Goal: Task Accomplishment & Management: Manage account settings

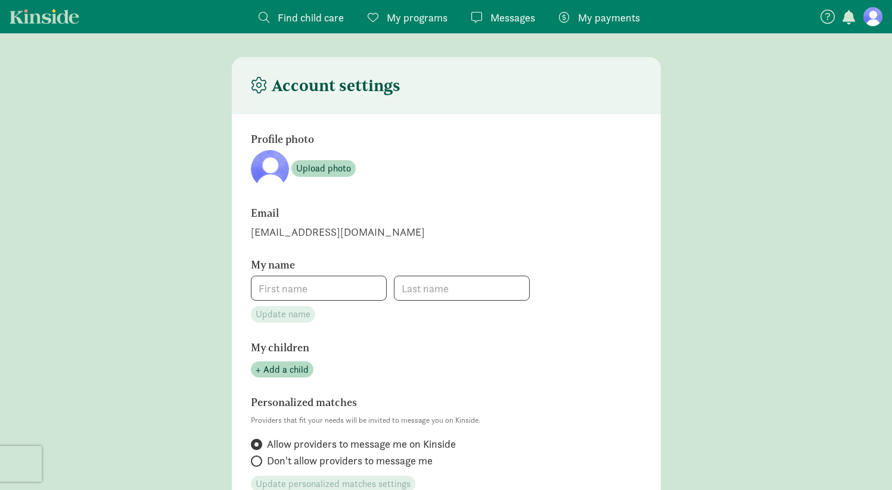
type input "Siyu"
type input "Ling"
radio input "false"
radio input "true"
type input "_"
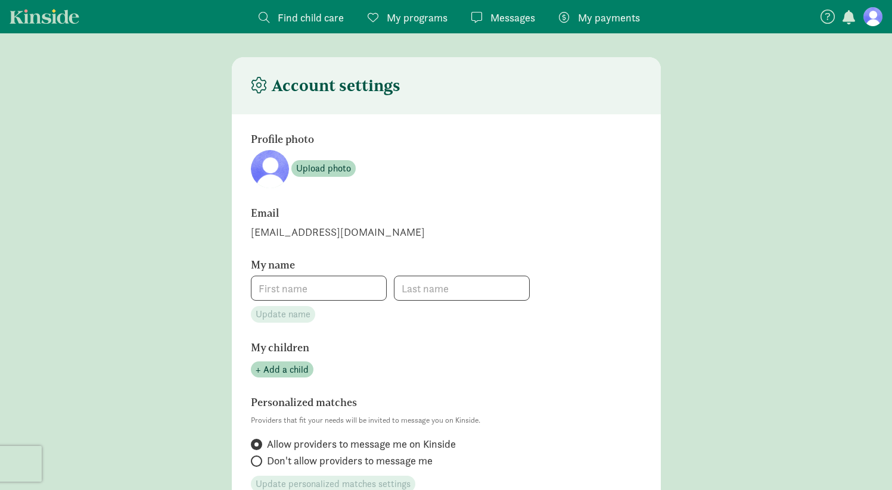
checkbox input "true"
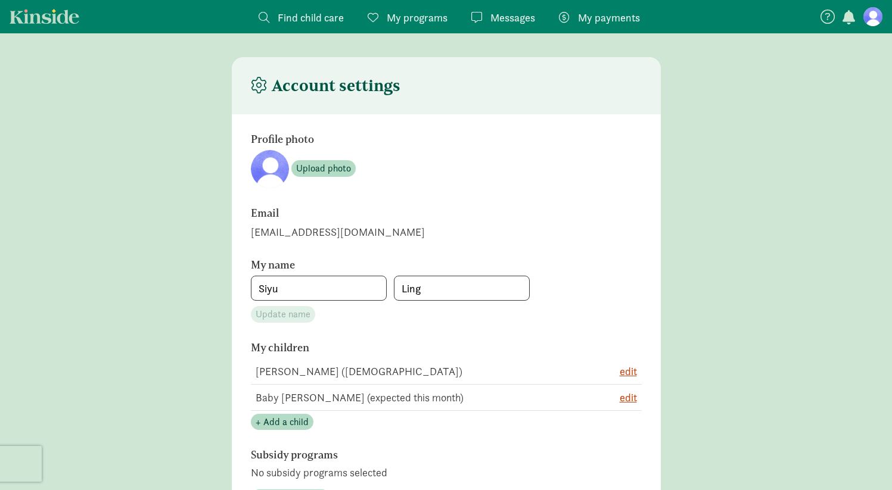
click at [574, 12] on div "My payments Pay" at bounding box center [599, 18] width 81 height 16
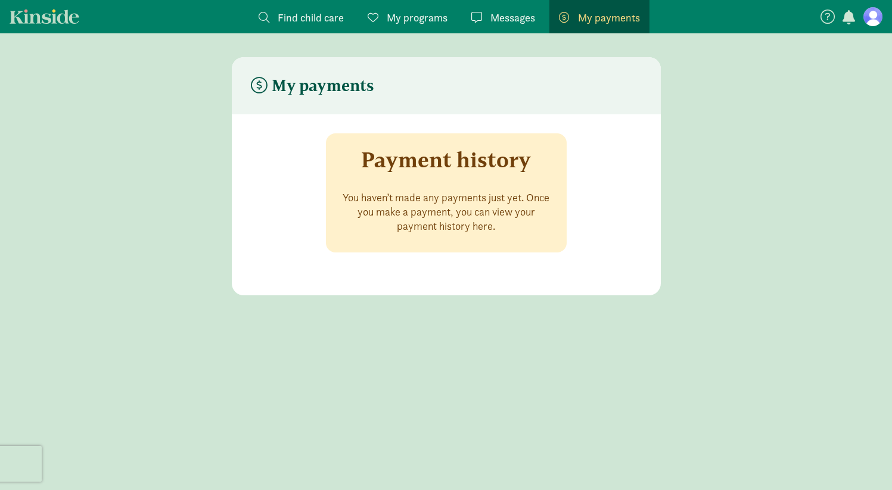
click at [873, 14] on figure at bounding box center [872, 16] width 19 height 19
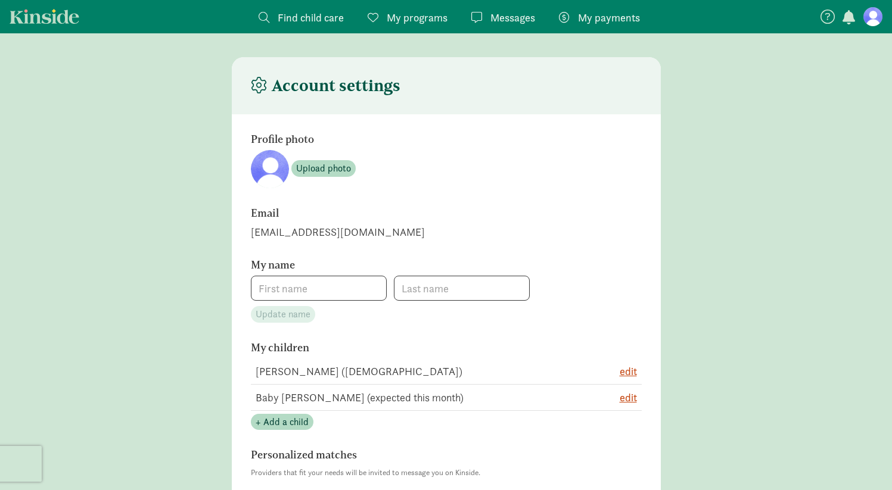
type input "Siyu"
type input "Ling"
radio input "false"
radio input "true"
type input "_"
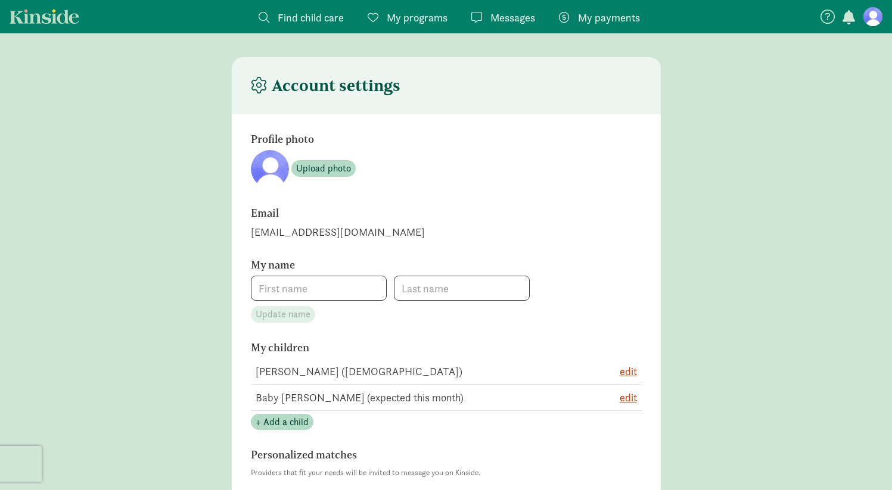
checkbox input "true"
click at [854, 15] on span "button" at bounding box center [848, 17] width 13 height 14
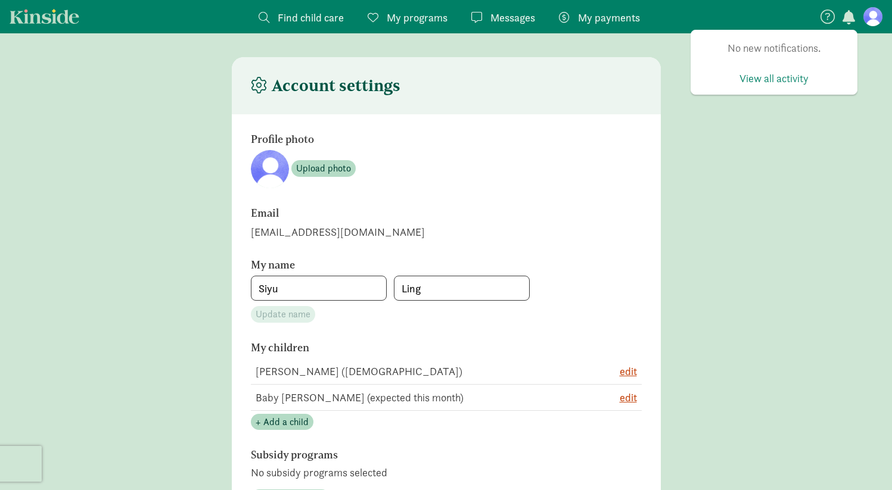
click at [877, 16] on figure at bounding box center [872, 16] width 19 height 19
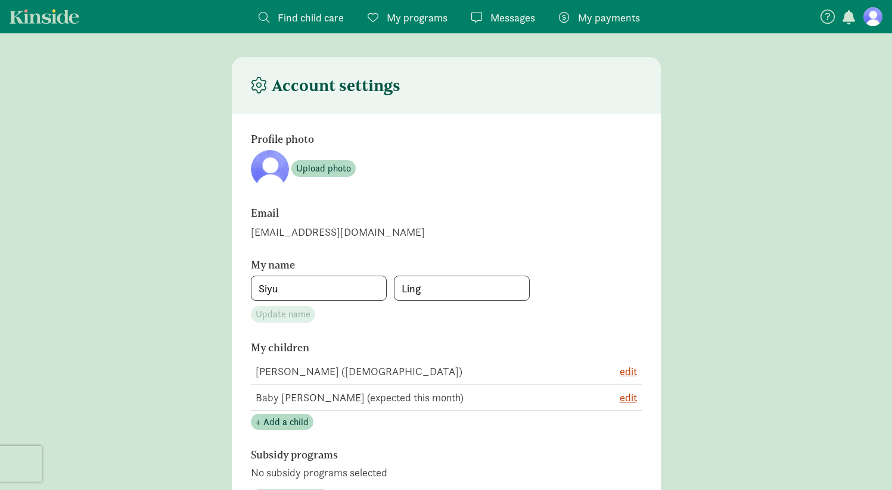
click at [877, 17] on figure at bounding box center [872, 16] width 19 height 19
